Goal: Check status: Check status

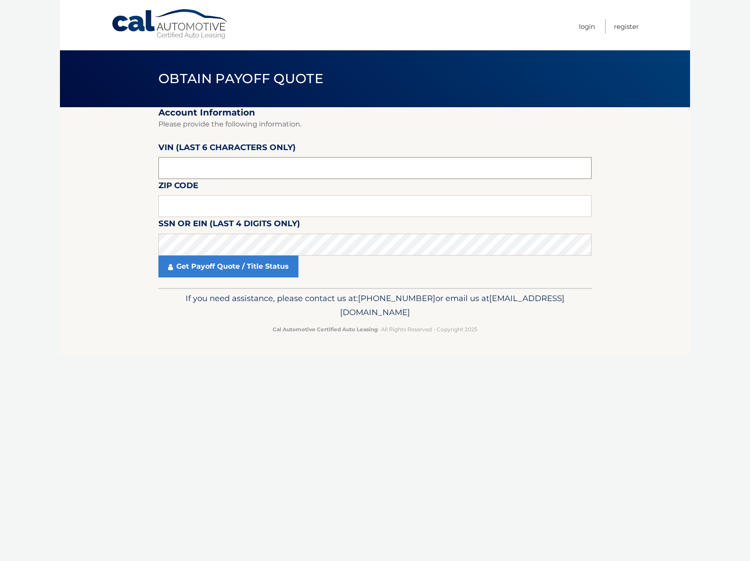
click at [244, 174] on input "text" at bounding box center [374, 168] width 433 height 22
type input "170096"
click at [249, 203] on input "text" at bounding box center [374, 206] width 433 height 22
click at [233, 210] on input "text" at bounding box center [374, 206] width 433 height 22
type input "14224"
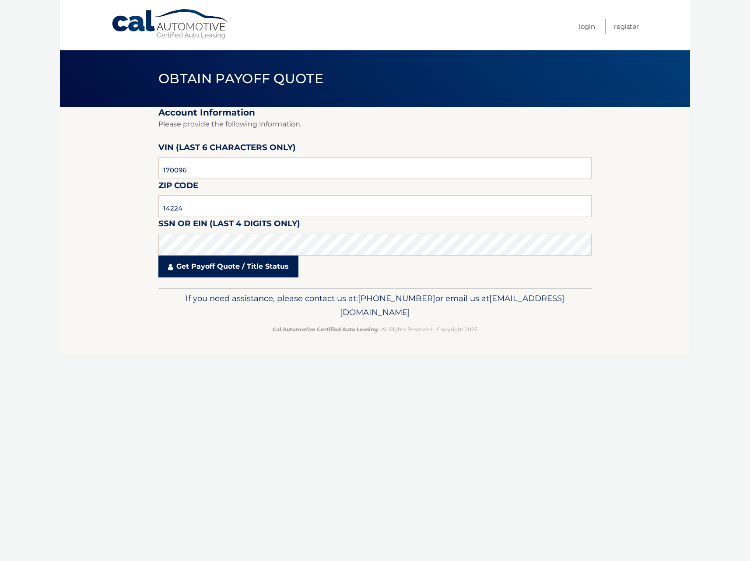
click at [261, 267] on link "Get Payoff Quote / Title Status" at bounding box center [228, 266] width 140 height 22
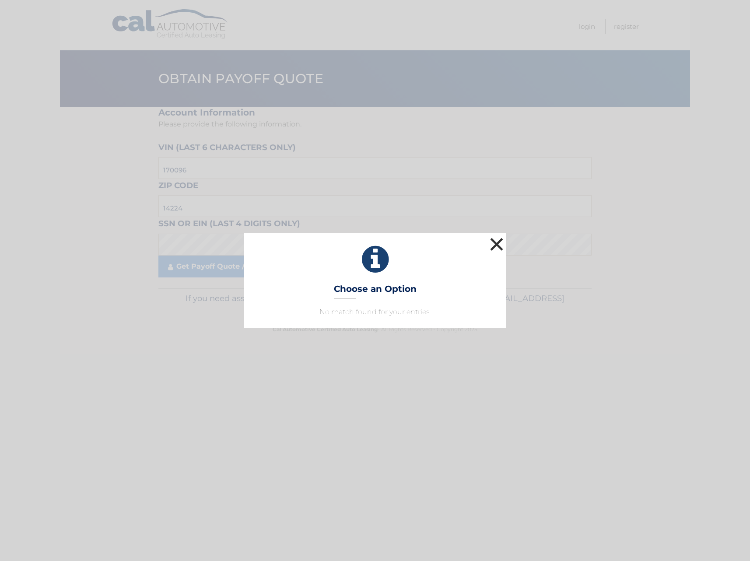
click at [496, 244] on button "×" at bounding box center [496, 243] width 17 height 17
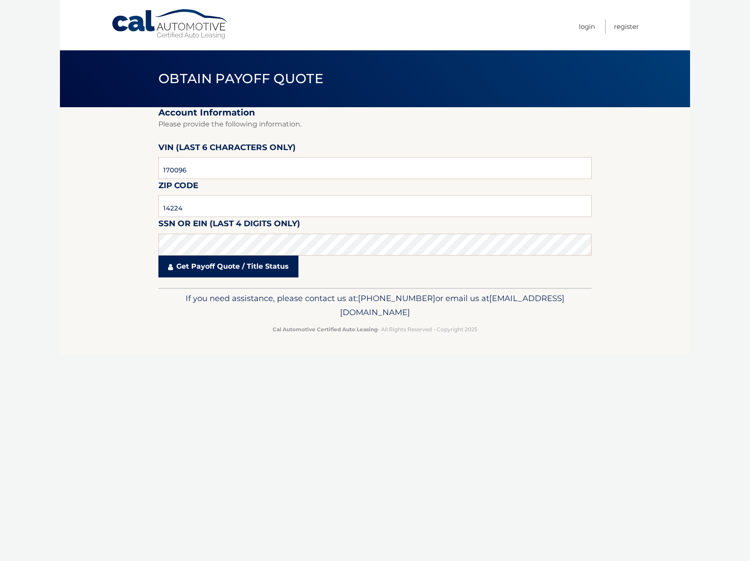
click at [239, 275] on link "Get Payoff Quote / Title Status" at bounding box center [228, 266] width 140 height 22
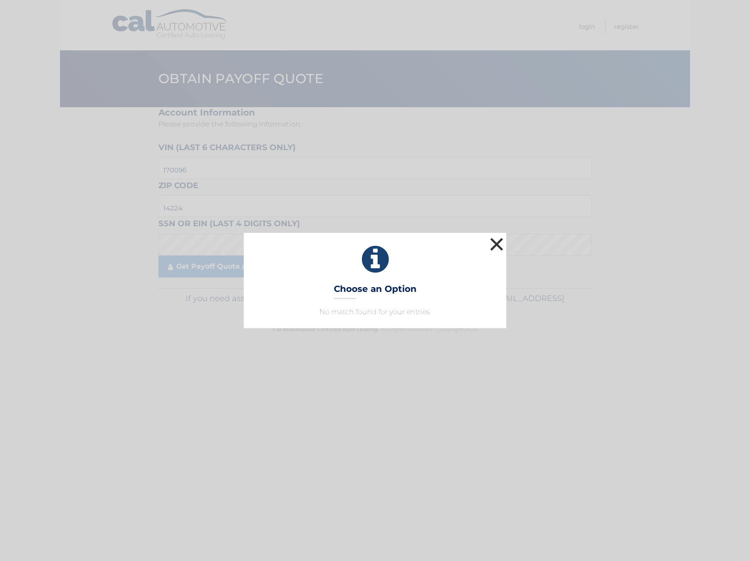
click at [499, 243] on button "×" at bounding box center [496, 243] width 17 height 17
